Goal: Transaction & Acquisition: Book appointment/travel/reservation

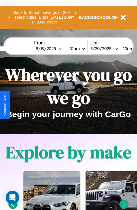
click at [44, 17] on button "Back to School savings of 20% in select cities! Ends 9/1 at 10am PT. Use code:" at bounding box center [44, 17] width 68 height 18
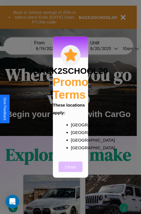
click at [71, 170] on button "Close" at bounding box center [71, 166] width 24 height 10
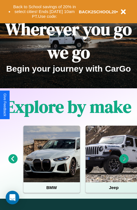
scroll to position [87, 0]
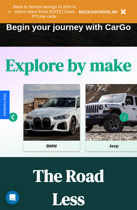
click at [124, 121] on icon at bounding box center [124, 116] width 9 height 9
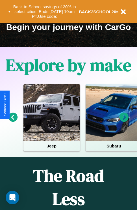
click at [124, 121] on icon at bounding box center [124, 116] width 9 height 9
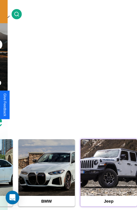
click at [109, 176] on div at bounding box center [109, 167] width 57 height 57
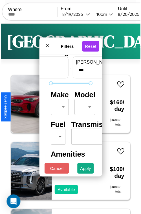
scroll to position [17, 0]
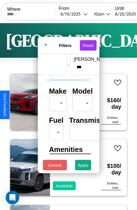
click at [57, 102] on body "CarGo Where From 8 / 19 / 2025 10am Until 8 / 20 / 2025 10am Become a Host Logi…" at bounding box center [68, 116] width 137 height 233
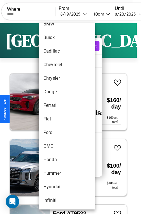
scroll to position [106, 0]
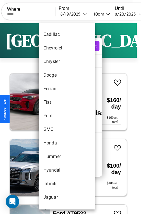
click at [57, 116] on li "Ford" at bounding box center [67, 116] width 57 height 14
type input "****"
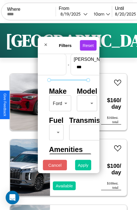
click at [83, 166] on button "Apply" at bounding box center [83, 165] width 16 height 10
